Goal: Task Accomplishment & Management: Complete application form

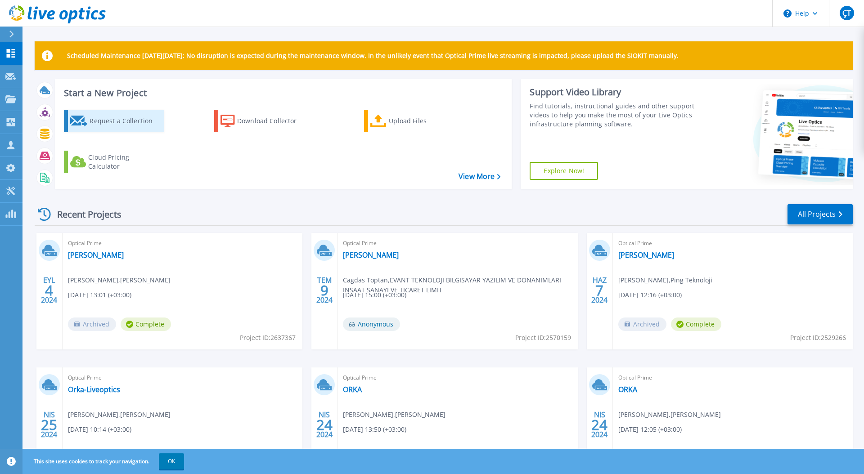
click at [129, 123] on div "Request a Collection" at bounding box center [126, 121] width 72 height 18
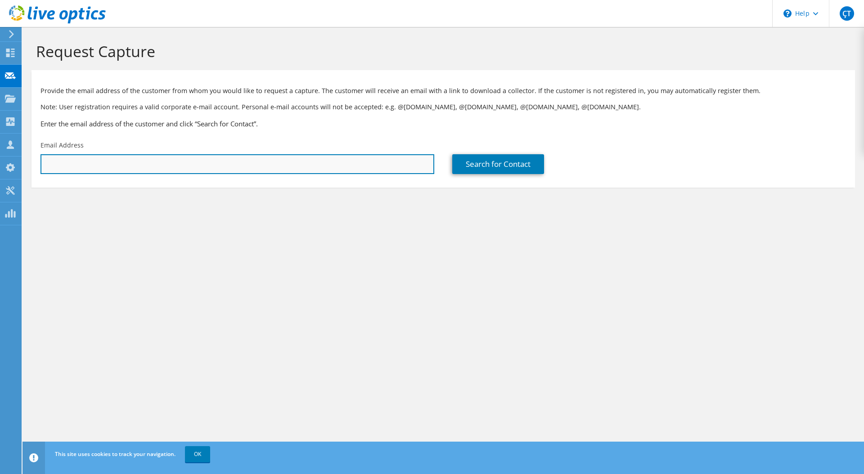
click at [125, 167] on input "text" at bounding box center [238, 164] width 394 height 20
paste input "ferhaddinyilmaz@fsm.edu.tr"
type input "ferhaddinyilmaz@fsm.edu.tr"
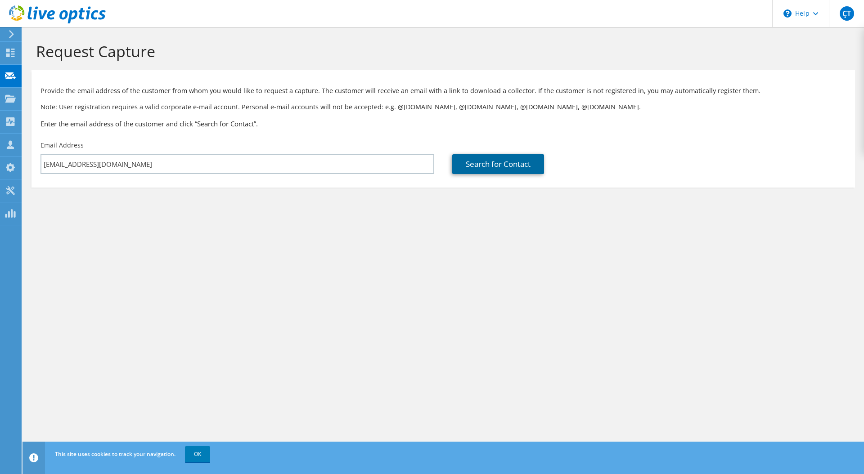
click at [504, 163] on link "Search for Contact" at bounding box center [498, 164] width 92 height 20
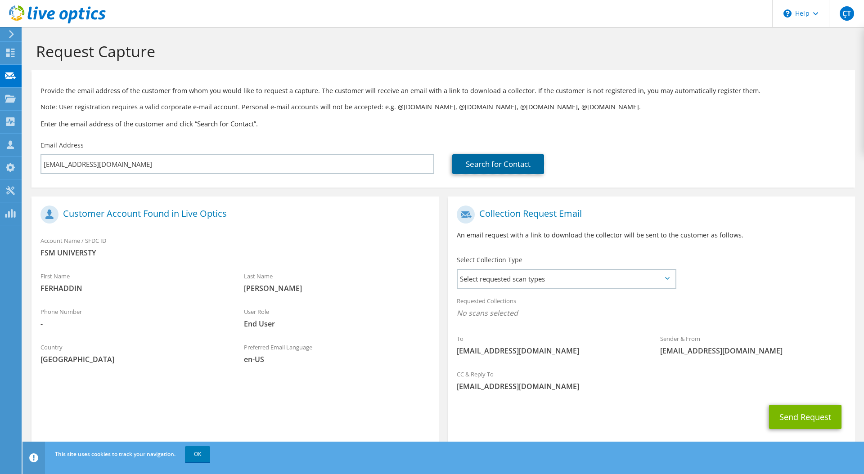
scroll to position [18, 0]
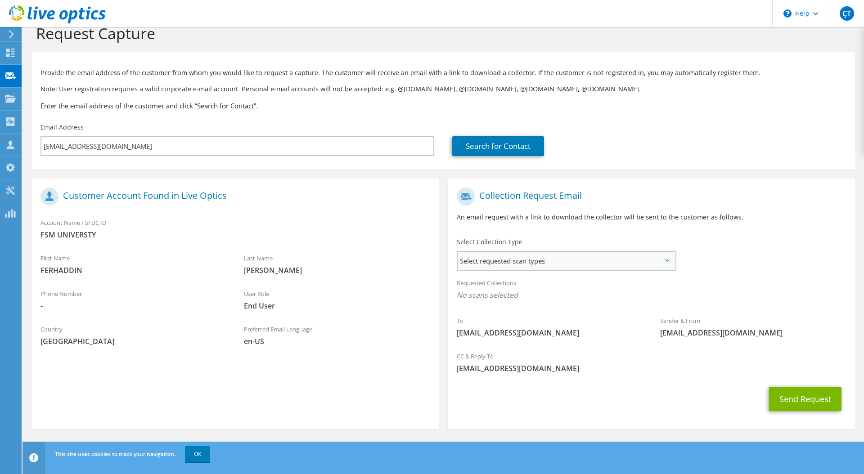
click at [541, 260] on span "Select requested scan types" at bounding box center [566, 261] width 217 height 18
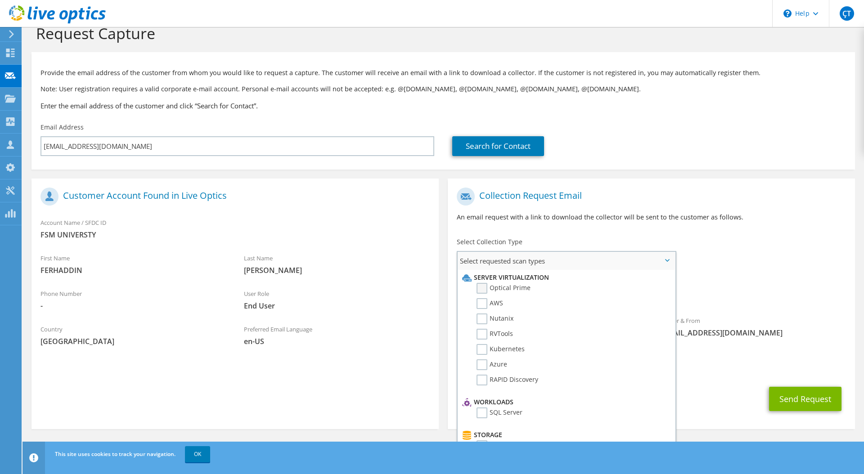
click at [489, 288] on label "Optical Prime" at bounding box center [504, 288] width 54 height 11
click at [0, 0] on input "Optical Prime" at bounding box center [0, 0] width 0 height 0
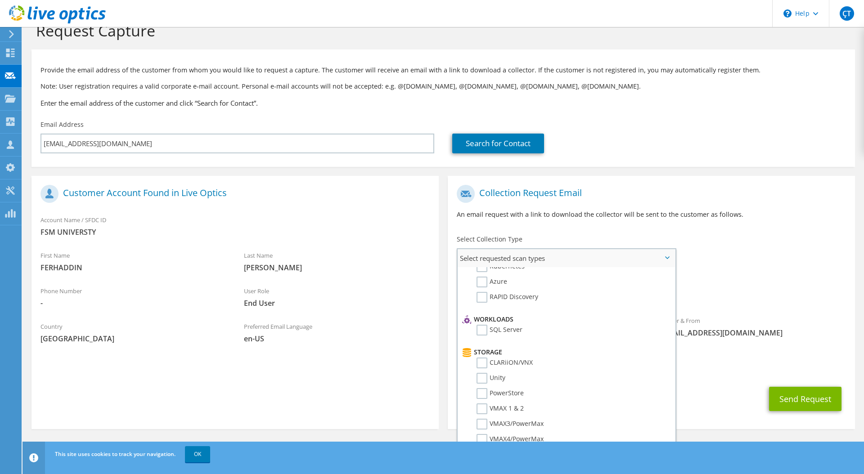
scroll to position [83, 0]
click at [733, 348] on div "CC & Reply To cagdas.toptan@evant.com.tr" at bounding box center [651, 362] width 407 height 31
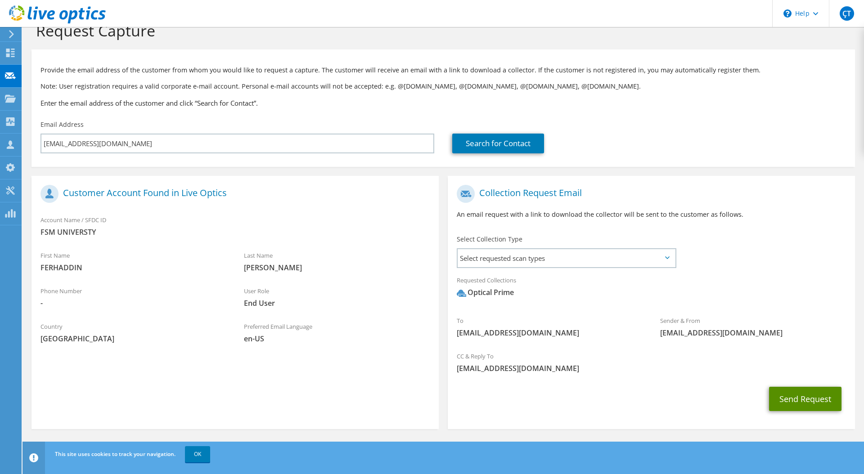
click at [788, 390] on button "Send Request" at bounding box center [805, 399] width 72 height 24
